Goal: Use online tool/utility: Utilize a website feature to perform a specific function

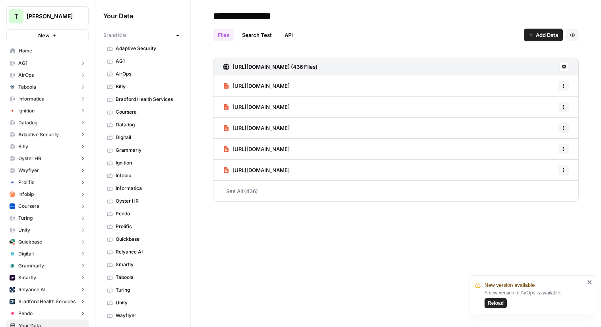
click at [26, 54] on span "Home" at bounding box center [52, 50] width 66 height 7
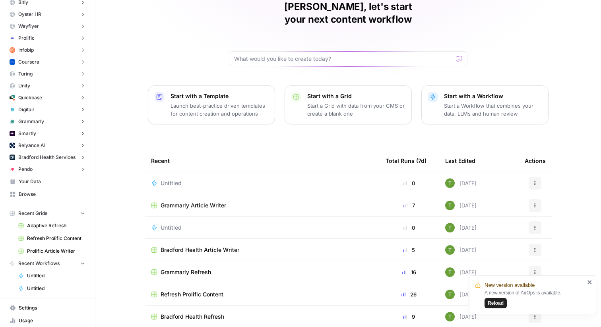
scroll to position [150, 0]
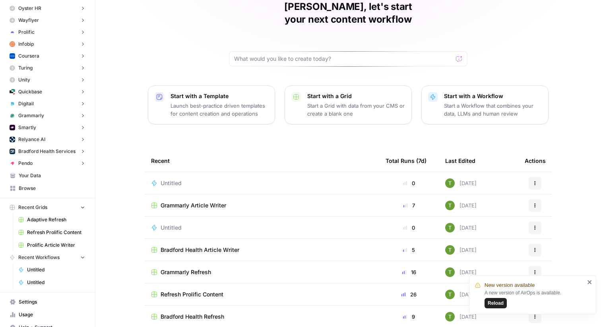
click at [41, 175] on span "Your Data" at bounding box center [52, 175] width 66 height 7
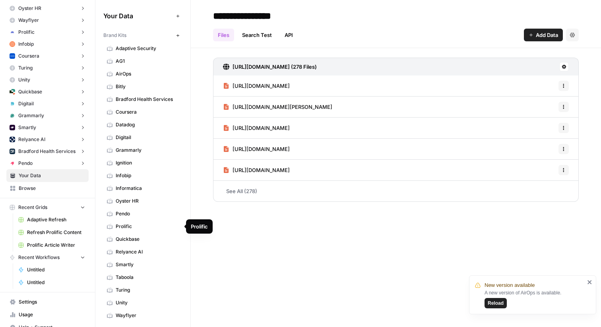
click at [129, 225] on span "Prolific" at bounding box center [147, 226] width 63 height 7
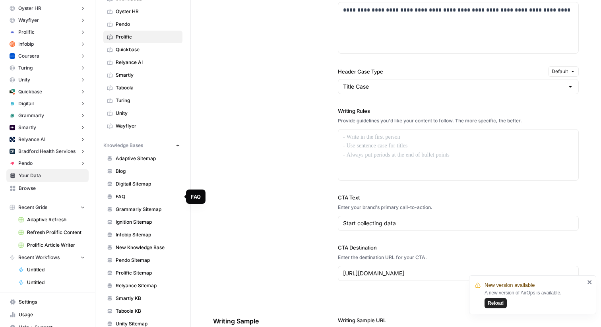
scroll to position [215, 0]
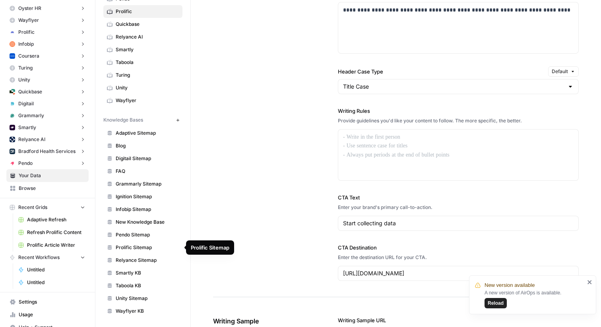
click at [122, 247] on span "Prolific Sitemap" at bounding box center [147, 247] width 63 height 7
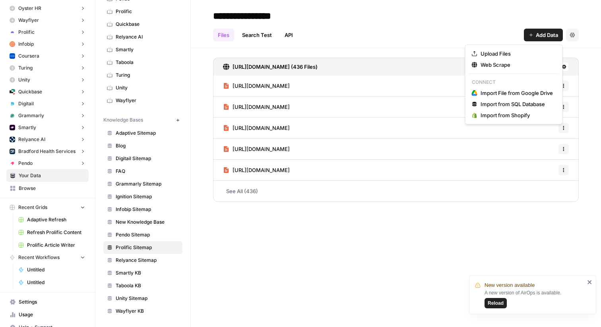
click at [534, 30] on button "Add Data" at bounding box center [543, 35] width 39 height 13
click at [423, 40] on div "Files Search Test API Add Data Settings" at bounding box center [396, 31] width 366 height 19
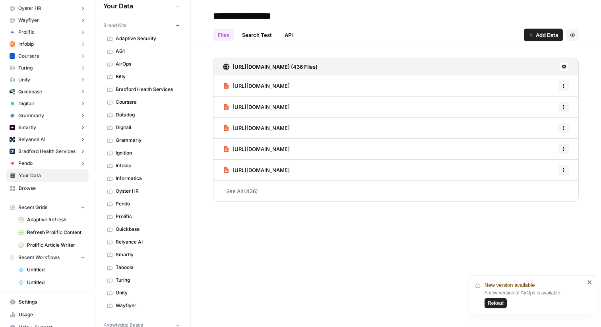
scroll to position [8, 0]
click at [22, 189] on span "Browse" at bounding box center [52, 188] width 66 height 7
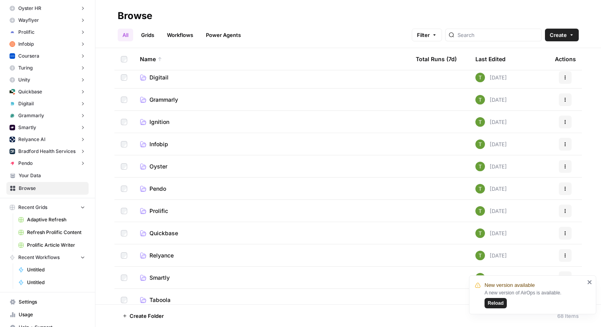
scroll to position [119, 0]
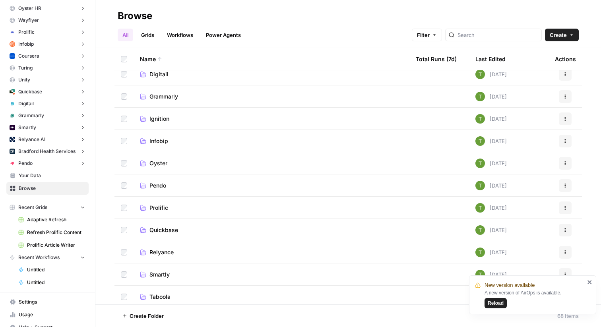
click at [158, 216] on td "Prolific" at bounding box center [272, 208] width 276 height 22
click at [147, 202] on td "Prolific" at bounding box center [272, 208] width 276 height 22
click at [151, 208] on span "Prolific" at bounding box center [159, 208] width 19 height 8
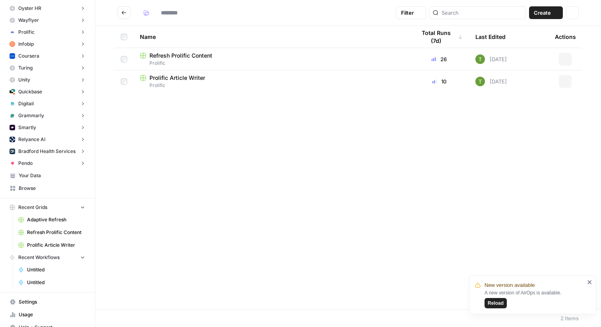
type input "********"
click at [165, 58] on span "Refresh Prolific Content" at bounding box center [181, 56] width 63 height 8
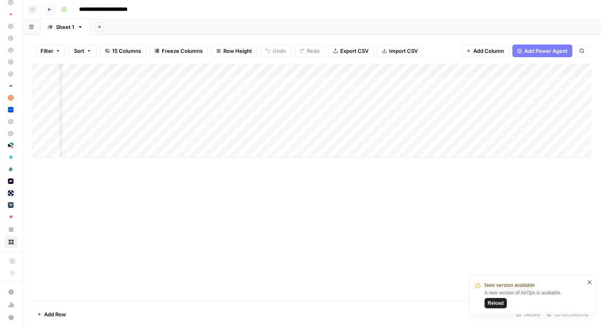
scroll to position [0, 475]
click at [405, 82] on div "Add Column" at bounding box center [312, 111] width 560 height 94
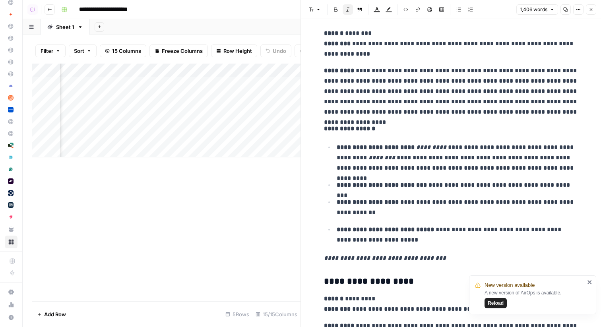
scroll to position [1271, 0]
click at [589, 284] on icon "close" at bounding box center [591, 282] width 6 height 6
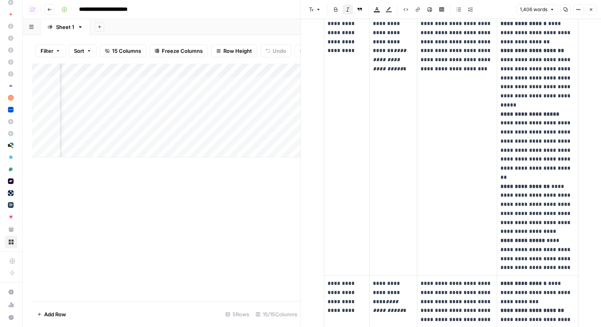
scroll to position [0, 0]
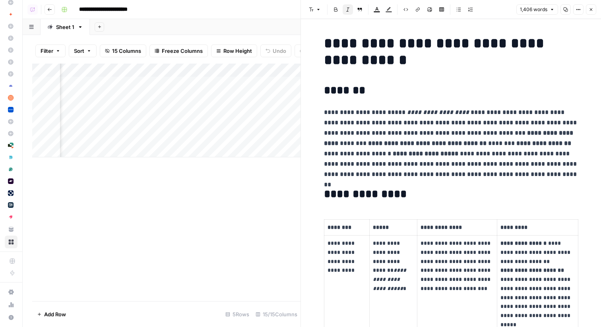
click at [591, 13] on button "Close" at bounding box center [591, 9] width 10 height 10
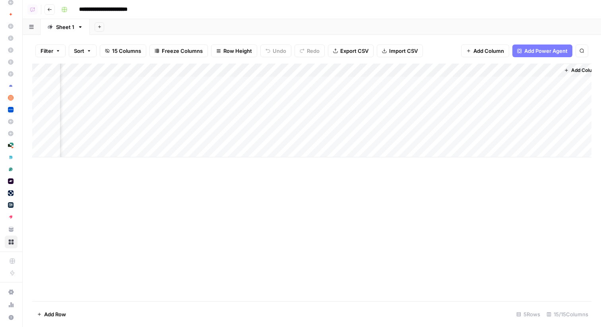
scroll to position [0, 1015]
click at [529, 97] on div "Add Column" at bounding box center [312, 111] width 560 height 94
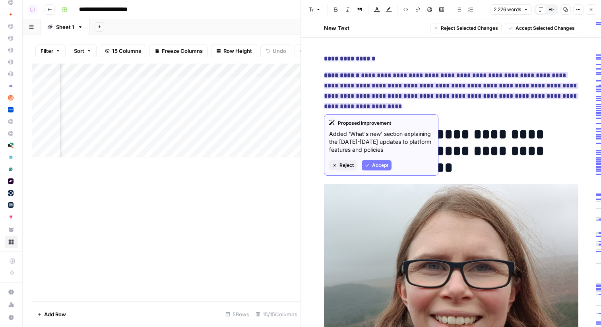
drag, startPoint x: 350, startPoint y: 74, endPoint x: 504, endPoint y: 93, distance: 155.2
click at [504, 93] on ins "**********" at bounding box center [451, 90] width 255 height 37
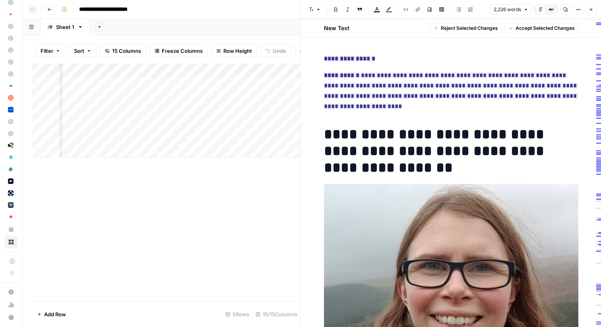
click at [591, 8] on icon "button" at bounding box center [591, 9] width 5 height 5
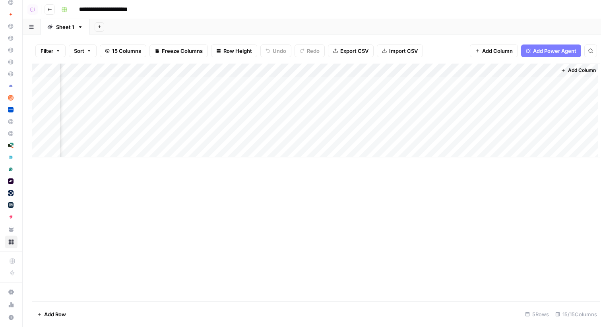
scroll to position [0, 1005]
click at [580, 71] on span "Add Column" at bounding box center [583, 70] width 28 height 7
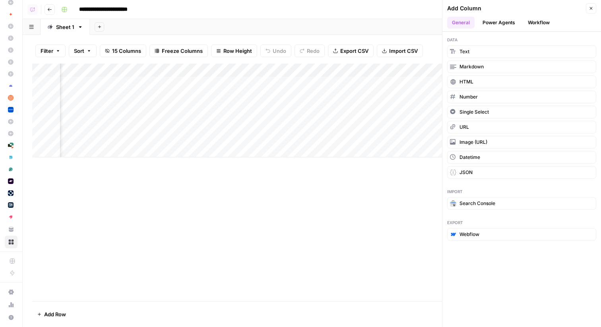
click at [509, 25] on button "Power Agents" at bounding box center [499, 23] width 42 height 12
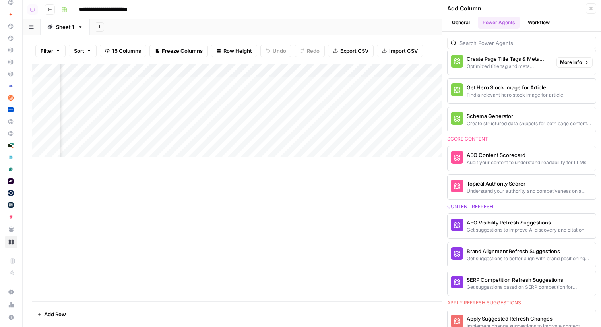
scroll to position [322, 0]
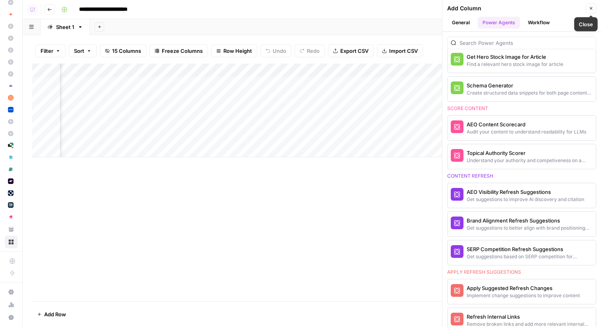
click at [591, 9] on icon "button" at bounding box center [591, 8] width 5 height 5
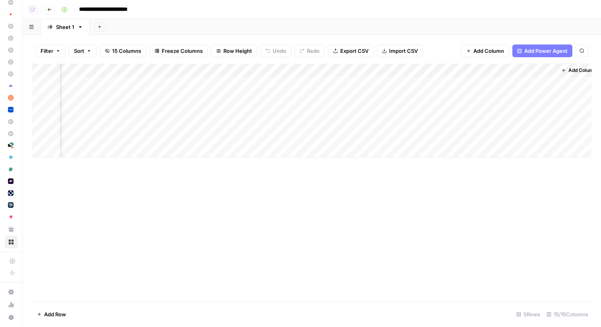
click at [190, 26] on div "Add Sheet" at bounding box center [346, 27] width 512 height 16
click at [52, 11] on button "Go back" at bounding box center [50, 9] width 10 height 10
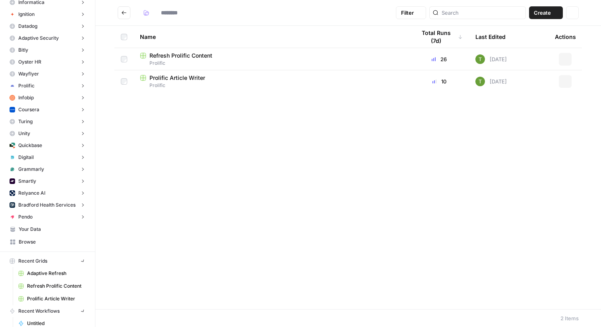
type input "********"
click at [171, 82] on span "Prolific Article Writer" at bounding box center [178, 78] width 56 height 8
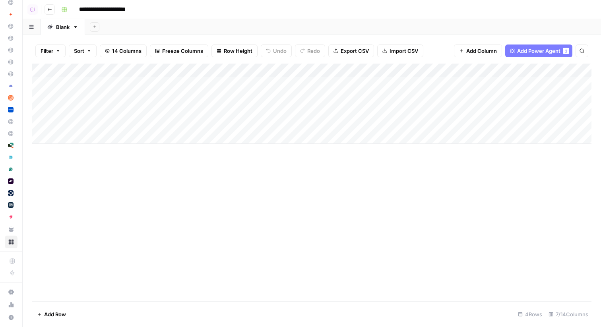
click at [328, 71] on div "Add Column" at bounding box center [312, 104] width 560 height 80
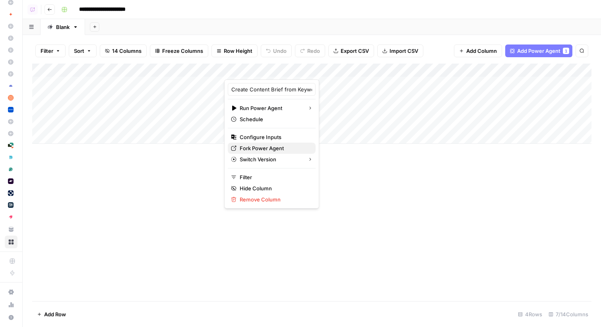
click at [258, 148] on span "Fork Power Agent" at bounding box center [275, 148] width 70 height 8
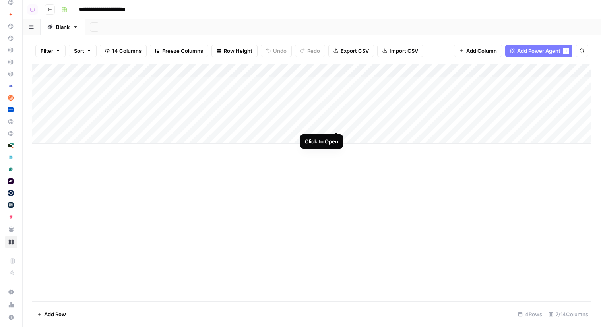
click at [337, 125] on div "Add Column" at bounding box center [312, 104] width 560 height 80
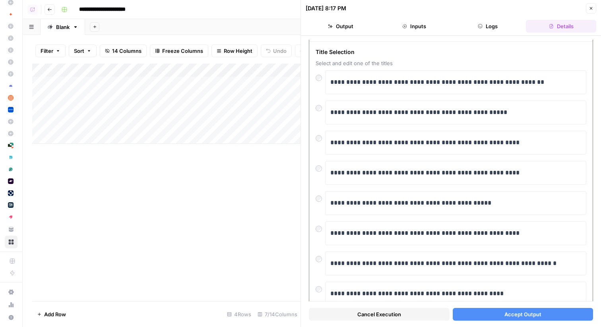
scroll to position [20, 0]
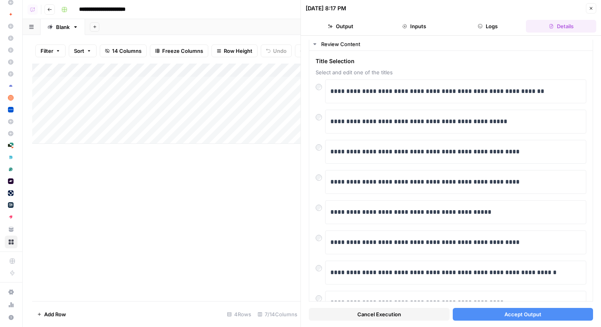
click at [522, 316] on span "Accept Output" at bounding box center [523, 315] width 37 height 8
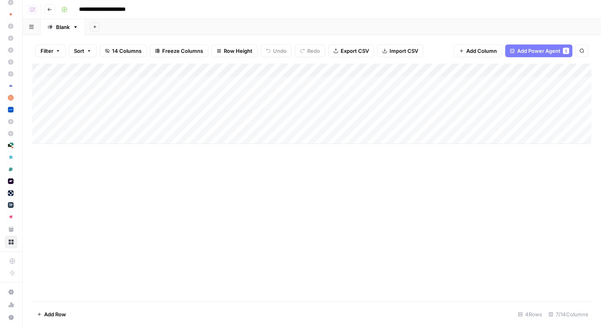
click at [417, 24] on div "Add Sheet" at bounding box center [343, 27] width 516 height 16
drag, startPoint x: 417, startPoint y: 67, endPoint x: 467, endPoint y: 67, distance: 50.1
click at [467, 67] on div "Add Column" at bounding box center [312, 104] width 560 height 80
click at [564, 70] on div "Add Column" at bounding box center [312, 104] width 560 height 80
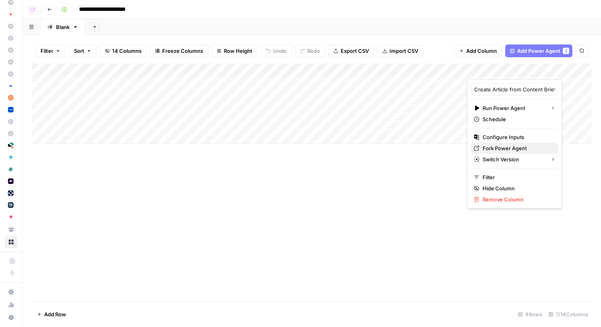
click at [500, 148] on span "Fork Power Agent" at bounding box center [518, 148] width 70 height 8
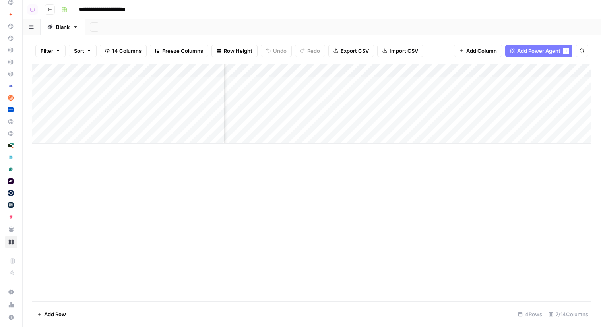
scroll to position [0, 175]
click at [434, 29] on div "Add Sheet" at bounding box center [343, 27] width 516 height 16
click at [540, 84] on div "Add Column" at bounding box center [312, 104] width 560 height 80
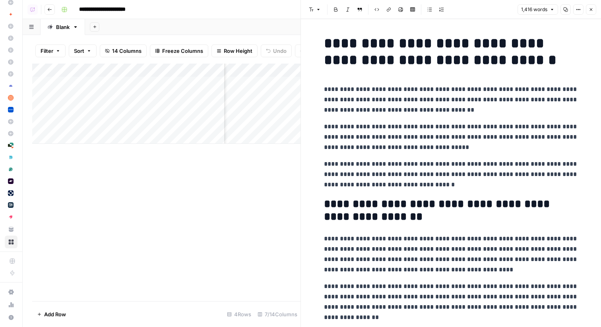
click at [591, 7] on icon "button" at bounding box center [591, 9] width 5 height 5
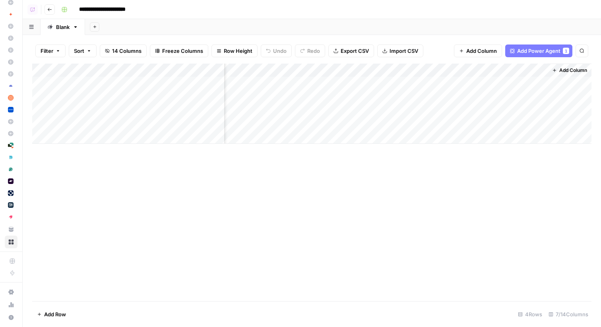
scroll to position [0, 303]
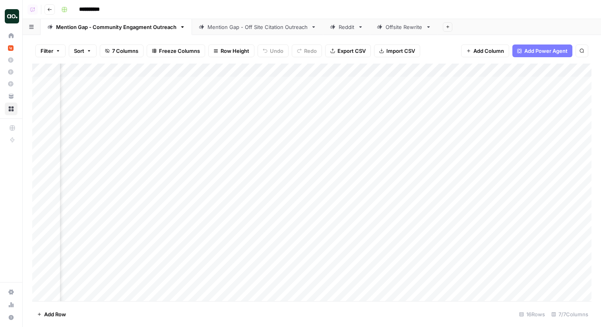
scroll to position [0, 602]
click at [230, 28] on div "Mention Gap - Off Site Citation Outreach" at bounding box center [258, 27] width 100 height 8
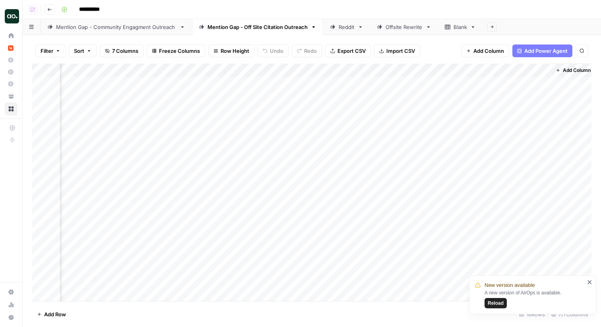
scroll to position [0, 148]
click at [529, 83] on div "Add Column" at bounding box center [312, 183] width 560 height 238
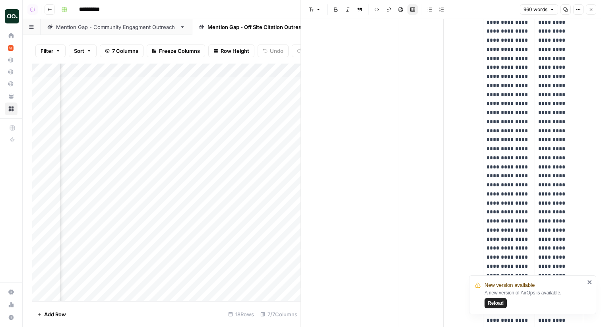
scroll to position [117, 0]
click at [493, 302] on span "Reload" at bounding box center [496, 303] width 16 height 7
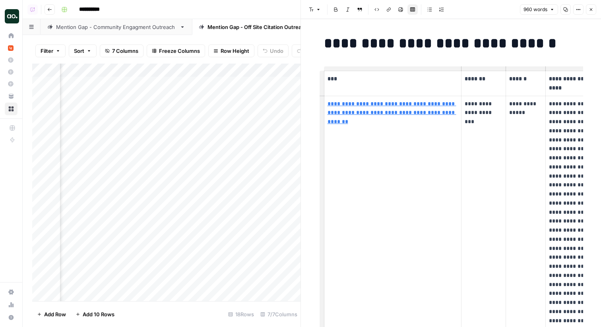
click at [591, 10] on icon "button" at bounding box center [591, 9] width 5 height 5
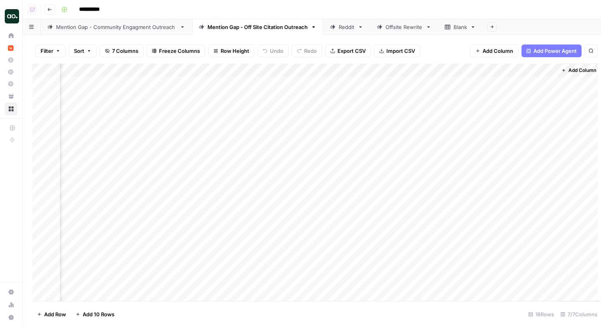
scroll to position [0, 139]
click at [117, 27] on div "Mention Gap - Community Engagment Outreach" at bounding box center [116, 27] width 121 height 8
click at [528, 98] on div "Add Column" at bounding box center [312, 183] width 560 height 238
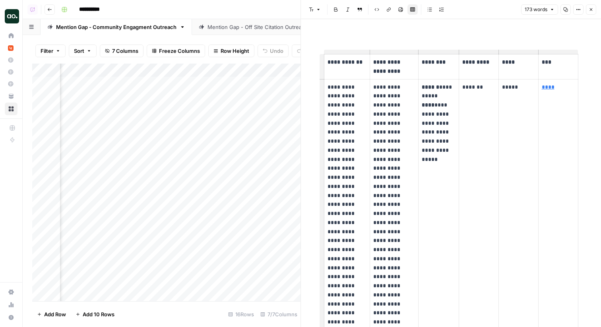
click at [465, 29] on div "**********" at bounding box center [451, 298] width 264 height 558
click at [592, 8] on icon "button" at bounding box center [591, 9] width 5 height 5
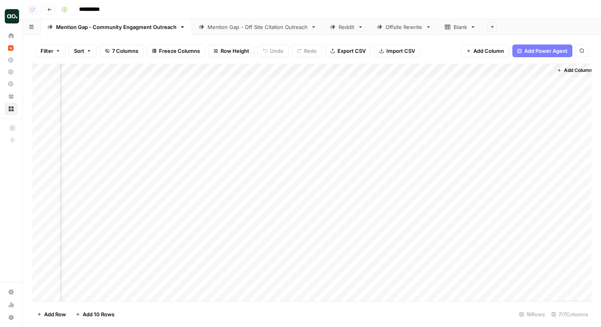
scroll to position [0, 602]
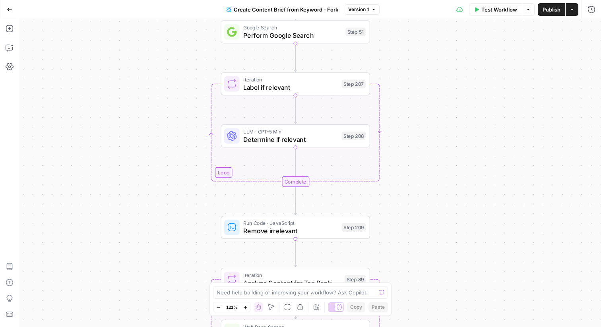
click at [315, 142] on span "Determine if relevant" at bounding box center [290, 139] width 94 height 10
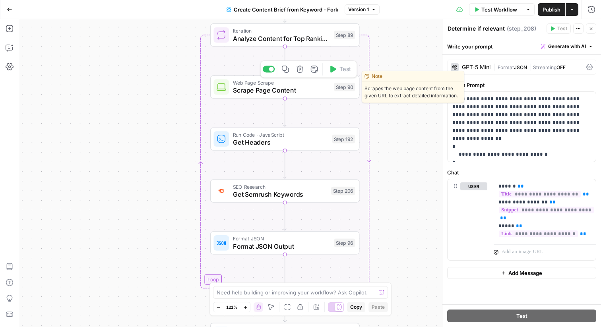
click at [243, 93] on span "Scrape Page Content" at bounding box center [281, 91] width 97 height 10
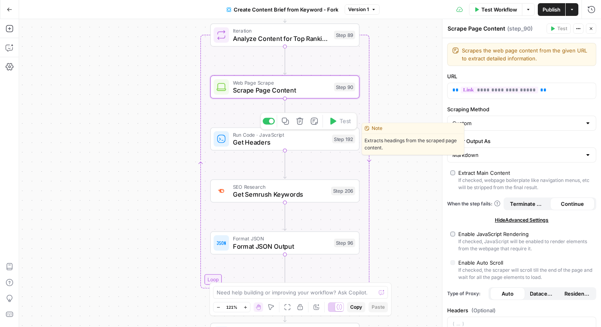
click at [261, 142] on span "Get Headers" at bounding box center [280, 143] width 95 height 10
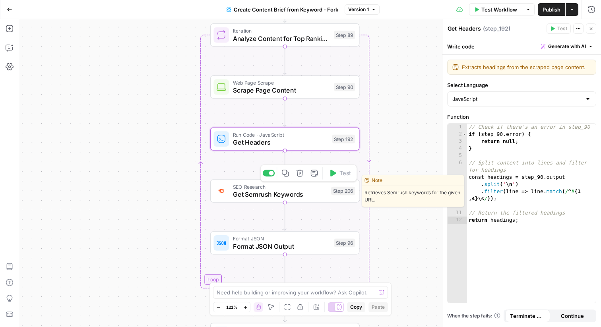
click at [244, 195] on span "Get Semrush Keywords" at bounding box center [280, 195] width 94 height 10
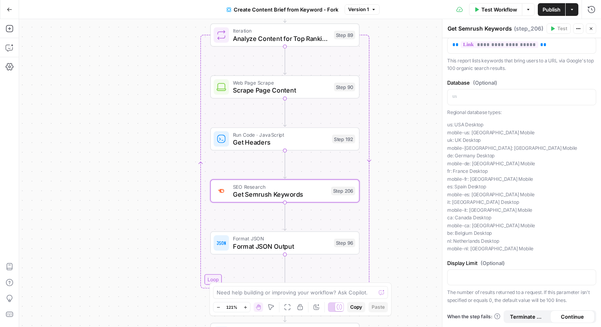
scroll to position [52, 0]
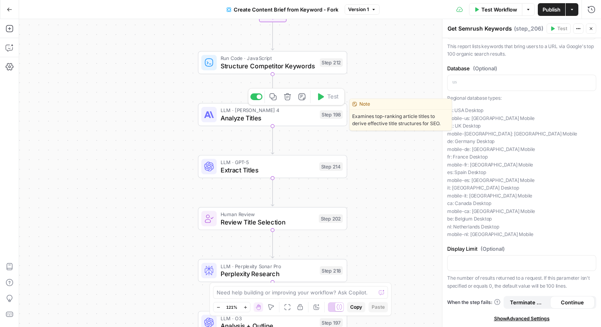
click at [227, 122] on span "Analyze Titles" at bounding box center [268, 118] width 95 height 10
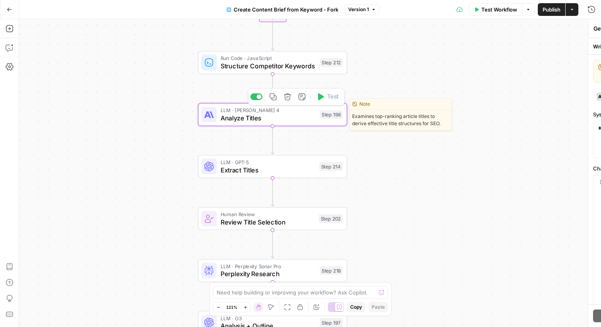
type textarea "Analyze Titles"
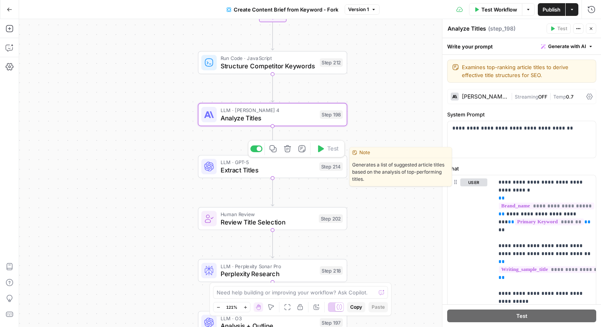
click at [253, 173] on span "Extract Titles" at bounding box center [268, 170] width 95 height 10
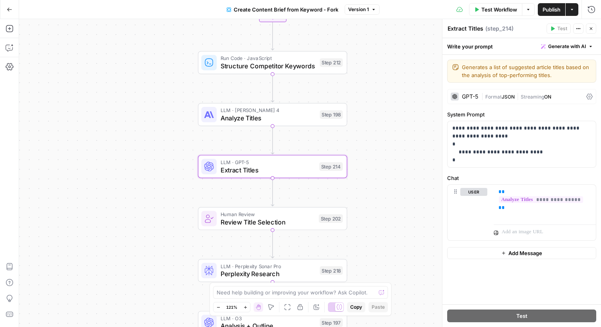
click at [230, 220] on span "Review Title Selection" at bounding box center [268, 222] width 94 height 10
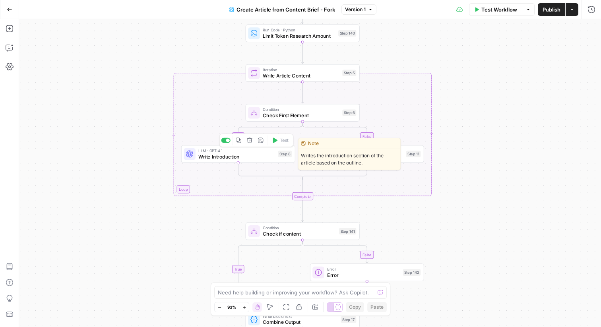
click at [193, 155] on div at bounding box center [190, 154] width 12 height 12
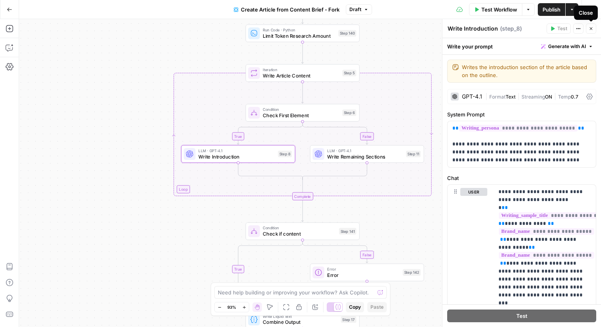
click at [592, 31] on icon "button" at bounding box center [591, 28] width 5 height 5
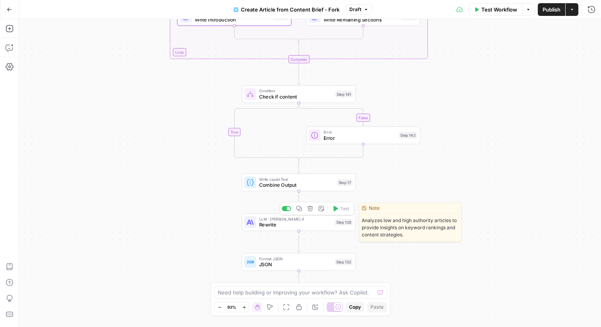
click at [270, 227] on span "Rewrite" at bounding box center [295, 225] width 73 height 8
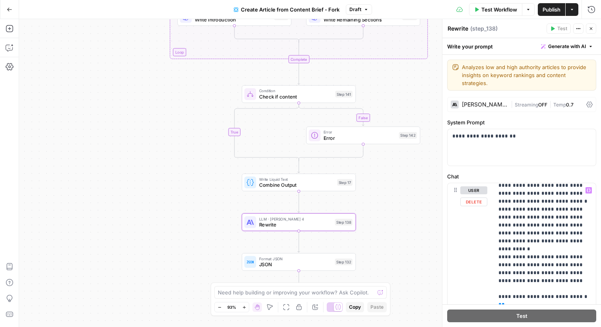
scroll to position [2118, 0]
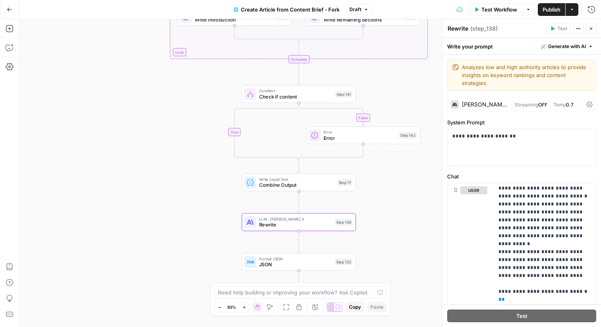
click at [591, 29] on icon "button" at bounding box center [591, 28] width 3 height 3
